Goal: Navigation & Orientation: Find specific page/section

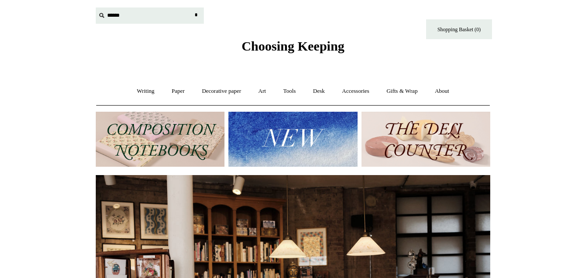
click at [119, 17] on input "text" at bounding box center [150, 15] width 108 height 16
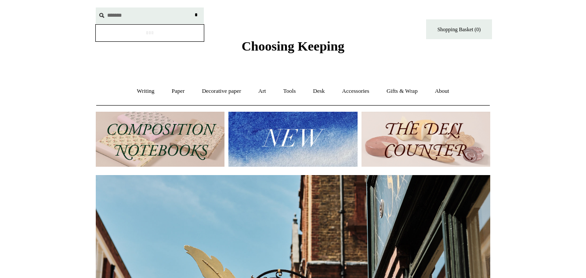
scroll to position [0, 394]
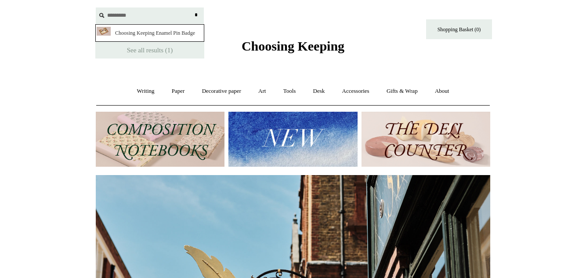
type input "*********"
click at [117, 28] on link "Choosing Keeping Enamel Pin Badge" at bounding box center [149, 33] width 109 height 18
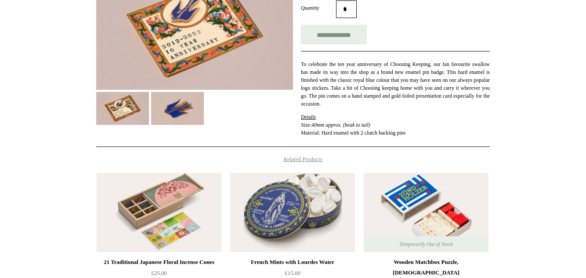
scroll to position [179, 0]
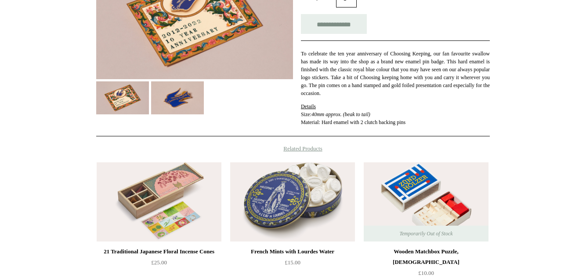
click at [182, 100] on img at bounding box center [177, 97] width 53 height 33
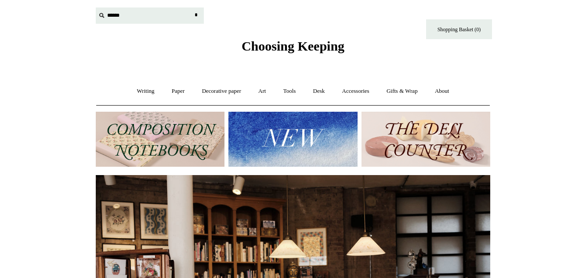
click at [115, 15] on input "text" at bounding box center [150, 15] width 108 height 16
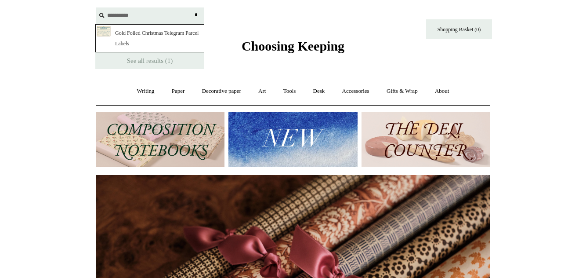
scroll to position [0, 789]
type input "**********"
click at [177, 91] on link "Paper +" at bounding box center [178, 90] width 29 height 23
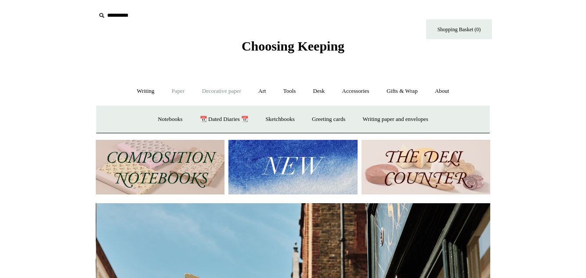
scroll to position [0, 394]
click at [230, 91] on link "Decorative paper +" at bounding box center [221, 90] width 55 height 23
click at [222, 90] on link "Decorative paper -" at bounding box center [221, 90] width 55 height 23
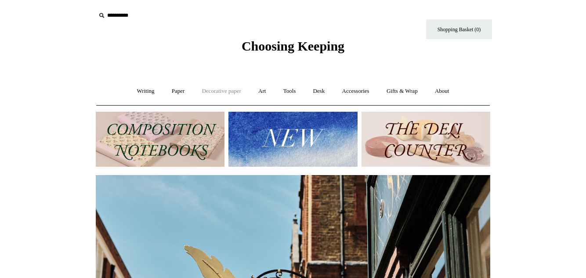
click at [218, 90] on link "Decorative paper +" at bounding box center [221, 90] width 55 height 23
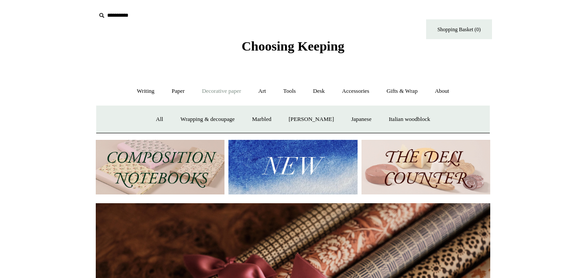
scroll to position [0, 789]
click at [322, 91] on link "Desk +" at bounding box center [319, 90] width 28 height 23
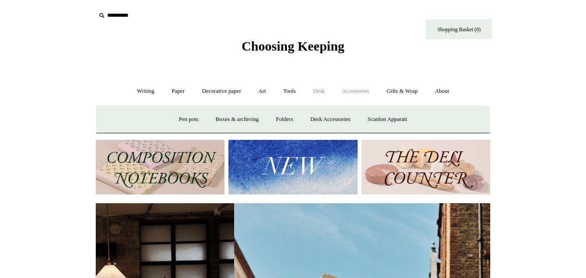
click at [350, 89] on link "Accessories +" at bounding box center [355, 90] width 43 height 23
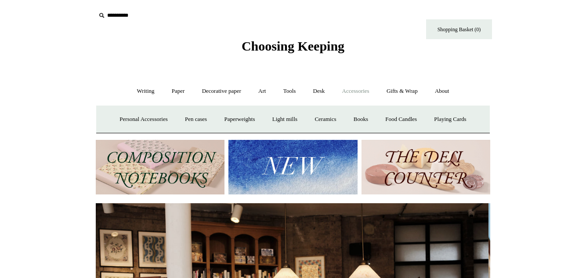
scroll to position [0, 0]
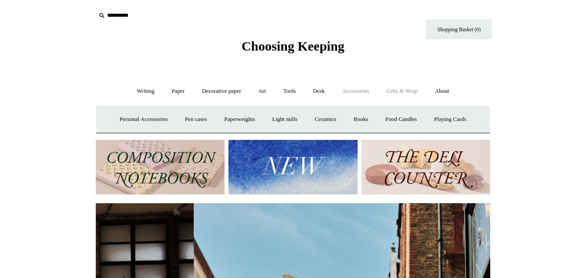
click at [396, 90] on link "Gifts & Wrap +" at bounding box center [402, 90] width 47 height 23
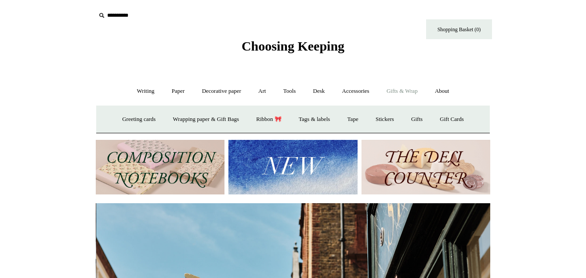
scroll to position [0, 394]
click at [124, 121] on link "Greeting cards +" at bounding box center [138, 119] width 49 height 23
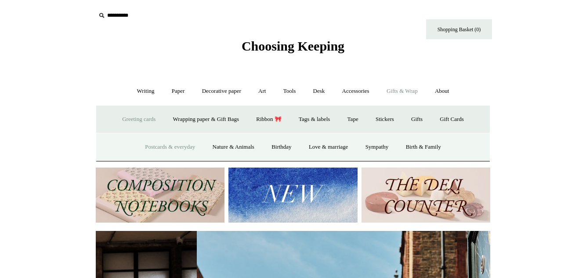
scroll to position [0, 58]
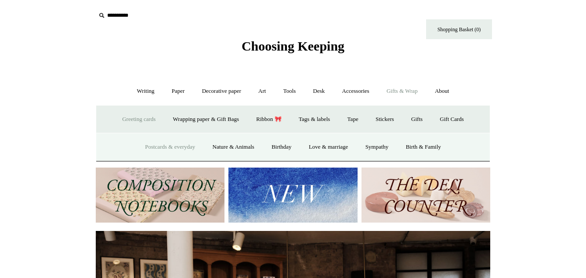
drag, startPoint x: 171, startPoint y: 147, endPoint x: 165, endPoint y: 146, distance: 6.3
click at [171, 147] on link "Postcards & everyday" at bounding box center [170, 146] width 66 height 23
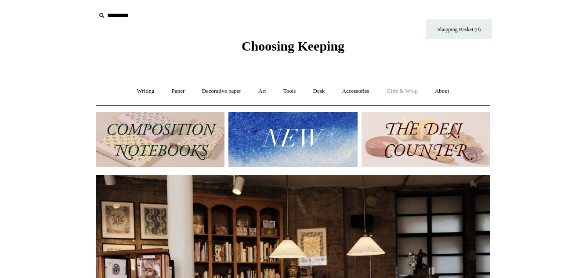
click at [393, 87] on link "Gifts & Wrap +" at bounding box center [402, 90] width 47 height 23
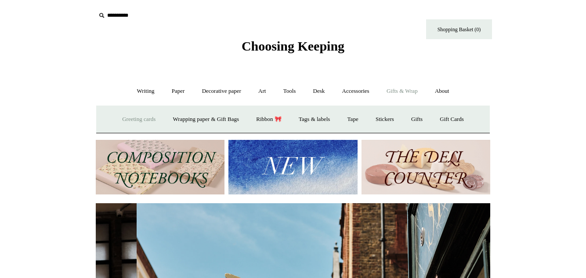
scroll to position [0, 394]
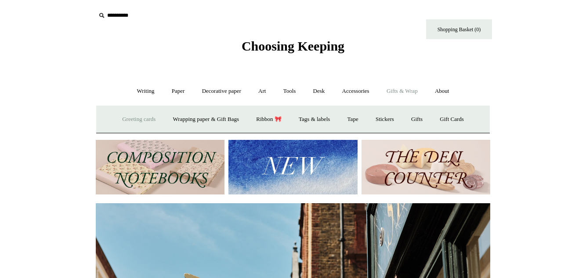
drag, startPoint x: 125, startPoint y: 118, endPoint x: 116, endPoint y: 119, distance: 8.4
click at [124, 118] on link "Greeting cards +" at bounding box center [138, 119] width 49 height 23
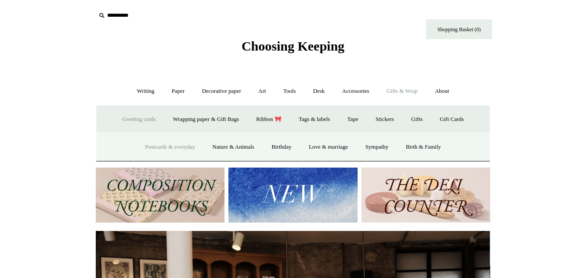
scroll to position [0, 0]
click at [235, 147] on link "Nature & Animals" at bounding box center [234, 146] width 58 height 23
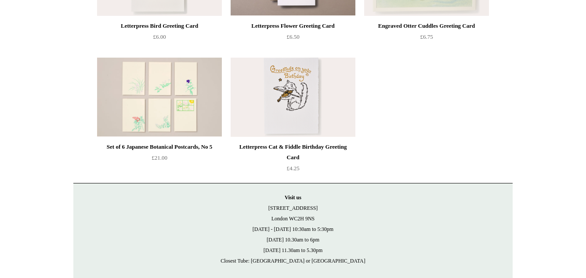
scroll to position [1523, 0]
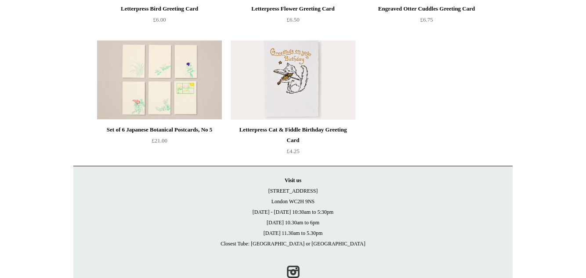
click at [281, 90] on img at bounding box center [293, 79] width 125 height 79
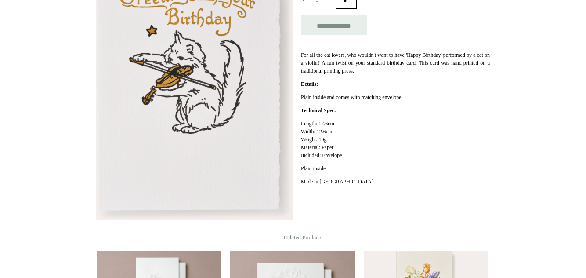
scroll to position [179, 0]
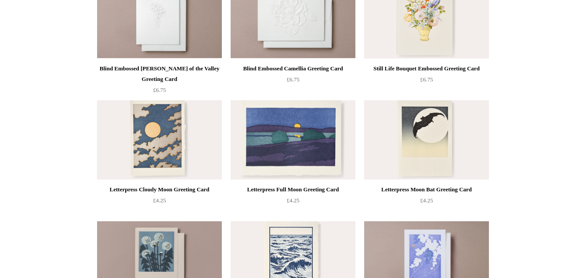
scroll to position [45, 0]
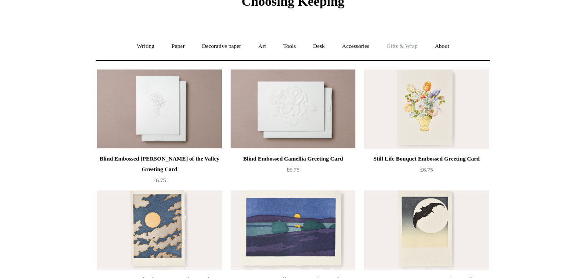
click at [405, 42] on link "Gifts & Wrap +" at bounding box center [402, 46] width 47 height 23
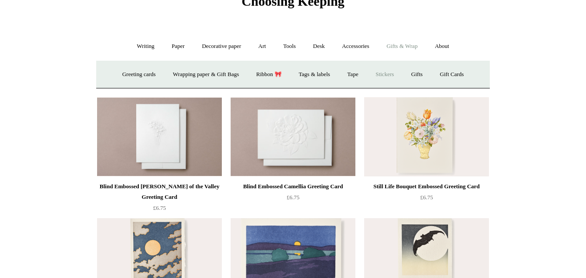
click at [384, 72] on link "Stickers" at bounding box center [385, 74] width 34 height 23
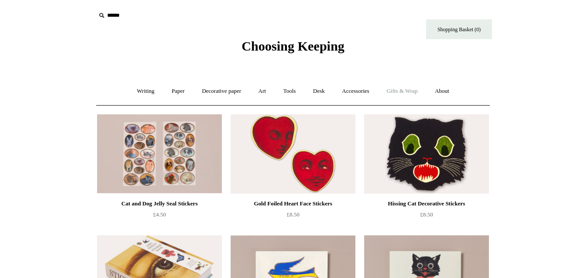
click at [391, 88] on link "Gifts & Wrap +" at bounding box center [402, 90] width 47 height 23
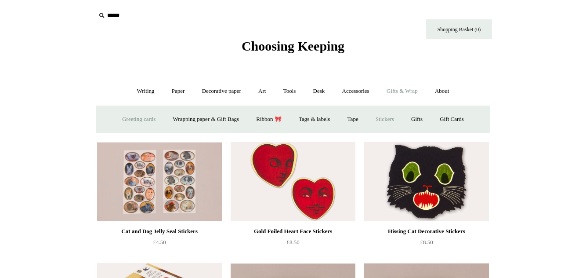
click at [126, 117] on link "Greeting cards +" at bounding box center [138, 119] width 49 height 23
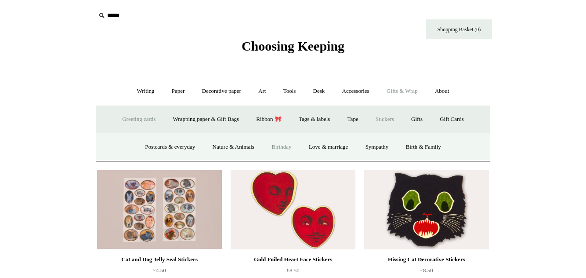
click at [287, 148] on link "Birthday" at bounding box center [281, 146] width 36 height 23
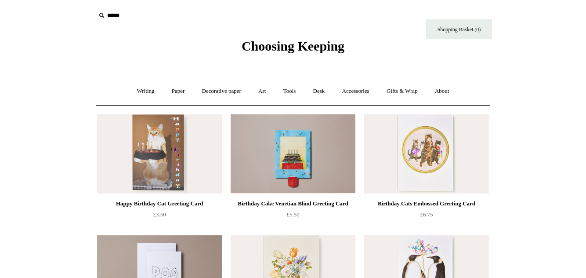
click at [153, 137] on img at bounding box center [159, 153] width 125 height 79
click at [404, 91] on link "Gifts & Wrap +" at bounding box center [402, 90] width 47 height 23
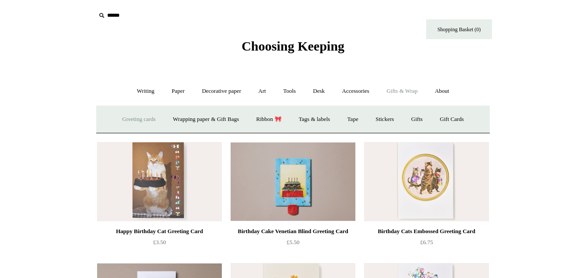
click at [128, 119] on link "Greeting cards +" at bounding box center [138, 119] width 49 height 23
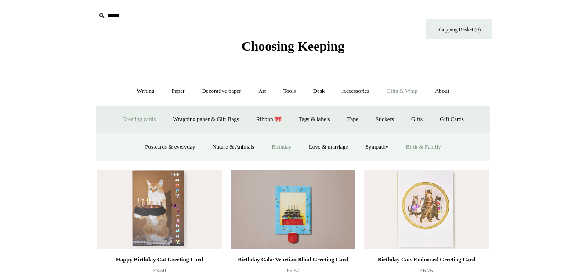
click at [445, 146] on link "Birth & Family" at bounding box center [423, 146] width 51 height 23
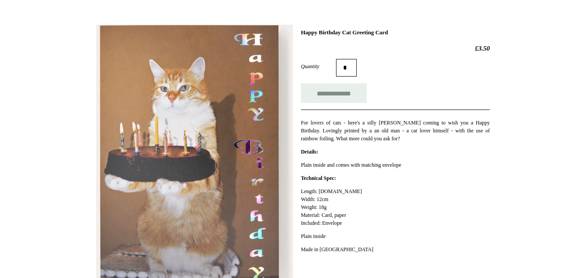
scroll to position [134, 0]
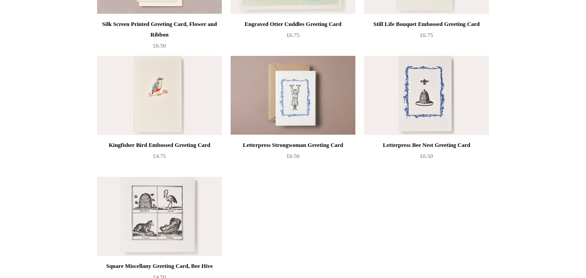
scroll to position [45, 0]
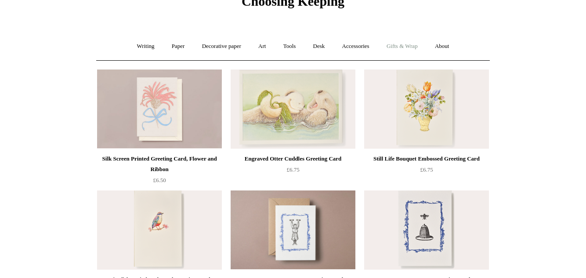
click at [401, 44] on link "Gifts & Wrap +" at bounding box center [402, 46] width 47 height 23
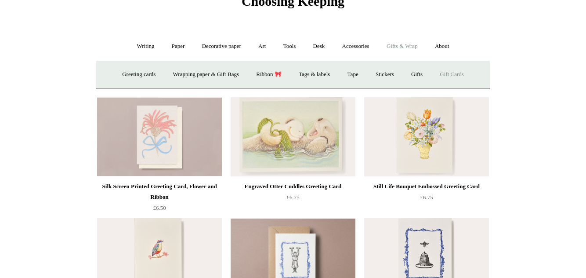
click at [464, 73] on link "Gift Cards" at bounding box center [452, 74] width 40 height 23
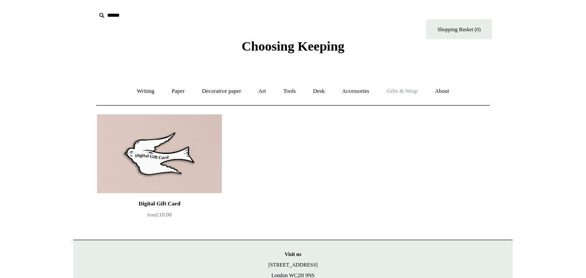
click at [400, 90] on link "Gifts & Wrap +" at bounding box center [402, 90] width 47 height 23
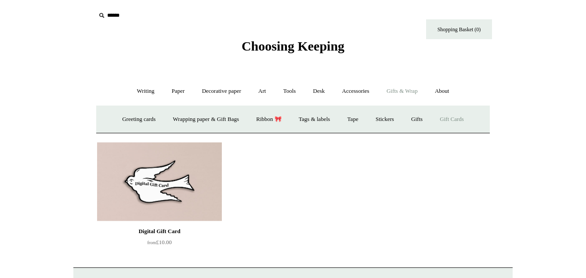
drag, startPoint x: 113, startPoint y: 117, endPoint x: 101, endPoint y: 119, distance: 12.4
click at [114, 117] on link "Greeting cards +" at bounding box center [138, 119] width 49 height 23
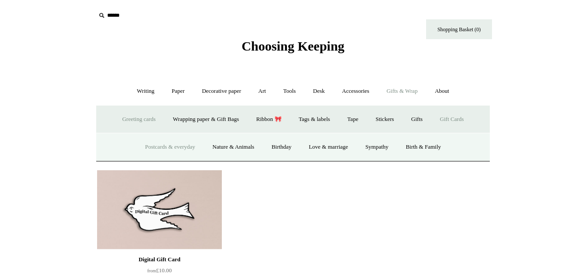
click at [156, 148] on link "Postcards & everyday" at bounding box center [170, 146] width 66 height 23
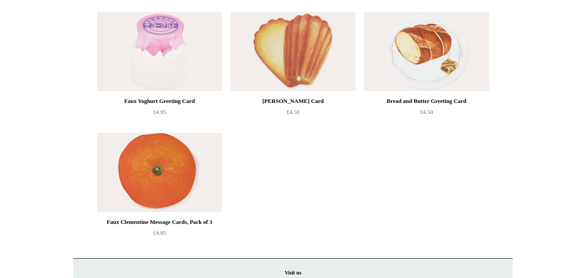
scroll to position [1120, 0]
